Goal: Information Seeking & Learning: Learn about a topic

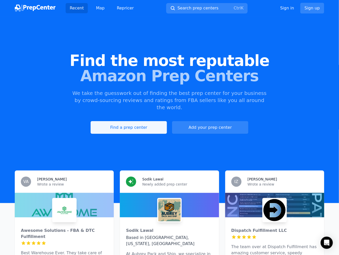
click at [144, 123] on link "Find a prep center" at bounding box center [129, 127] width 76 height 13
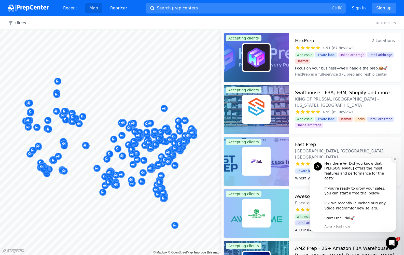
click at [338, 161] on button "Dismiss notification" at bounding box center [394, 159] width 7 height 7
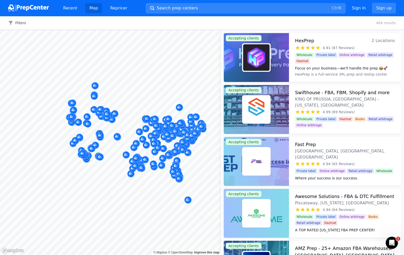
click at [197, 153] on body "Recent Map Repricer Search prep centers Ctrl K Open main menu Sign in Sign up F…" at bounding box center [202, 127] width 404 height 255
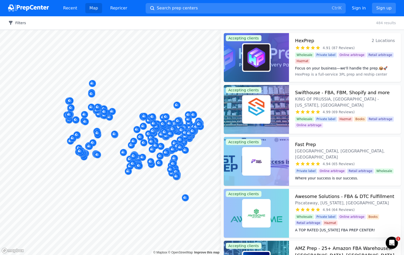
click at [14, 21] on button "Filters" at bounding box center [17, 22] width 18 height 5
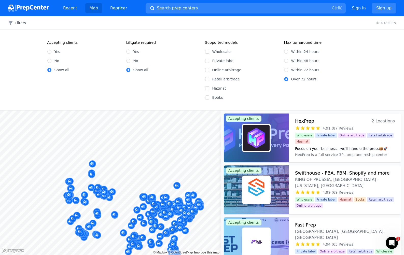
click at [113, 89] on div "Big Sky Prep & Ship [PERSON_NAME], [GEOGRAPHIC_DATA], [GEOGRAPHIC_DATA] No revi…" at bounding box center [93, 95] width 89 height 33
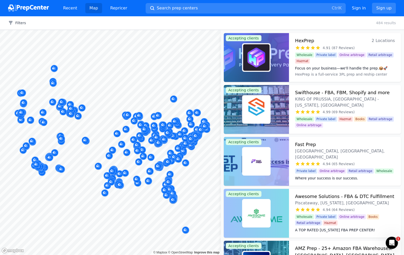
click at [19, 26] on div "Filters Clear all 484 results" at bounding box center [202, 22] width 404 height 13
click at [18, 22] on button "Filters" at bounding box center [17, 22] width 18 height 5
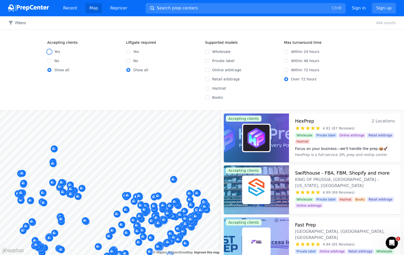
click at [50, 51] on input "Yes" at bounding box center [49, 52] width 4 height 4
radio input "true"
click at [206, 69] on input "Online arbitrage" at bounding box center [207, 70] width 4 height 4
checkbox input "true"
click at [285, 69] on input "Within 72 hours" at bounding box center [286, 70] width 4 height 4
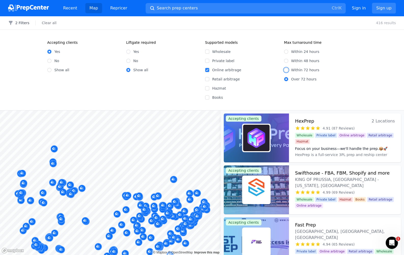
radio input "true"
click at [195, 106] on div "Accepting clients Yes No Show all Liftgate required Yes No Show all Supported m…" at bounding box center [202, 70] width 404 height 80
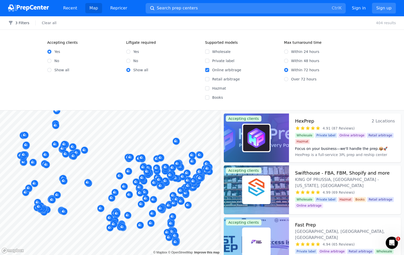
click at [181, 100] on div "Filters 3 Filters Clear all 404 results Accepting clients Yes No Show all Liftg…" at bounding box center [202, 135] width 404 height 238
